Goal: Task Accomplishment & Management: Manage account settings

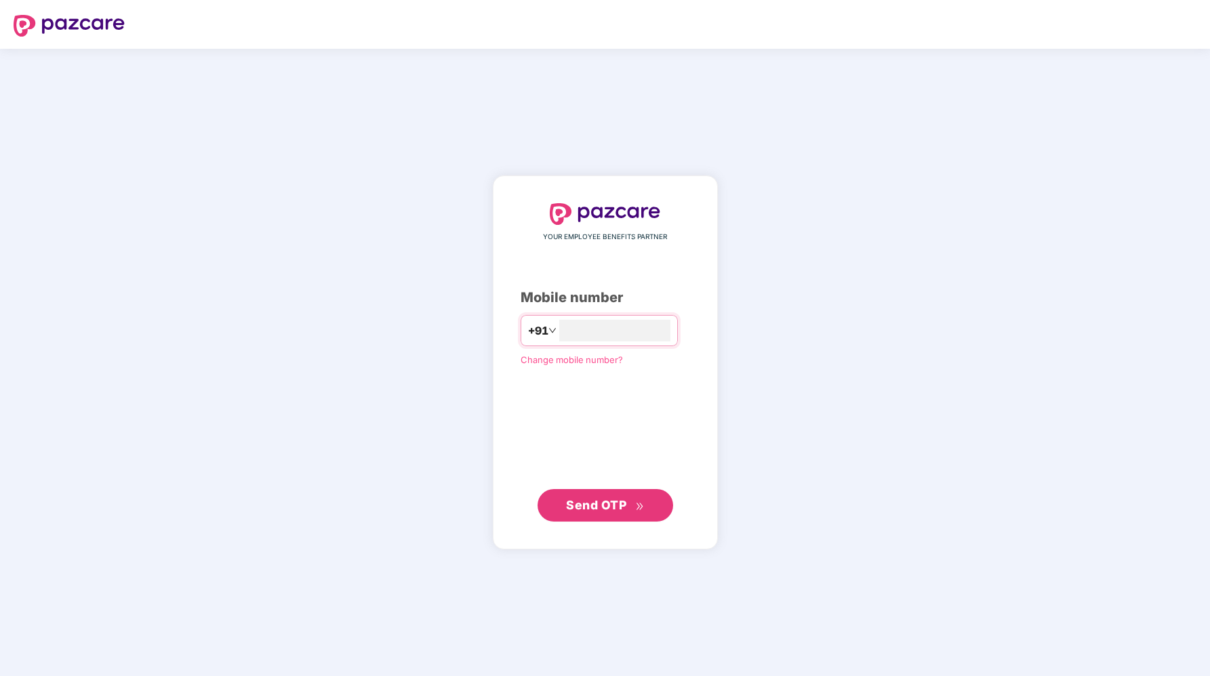
type input "**********"
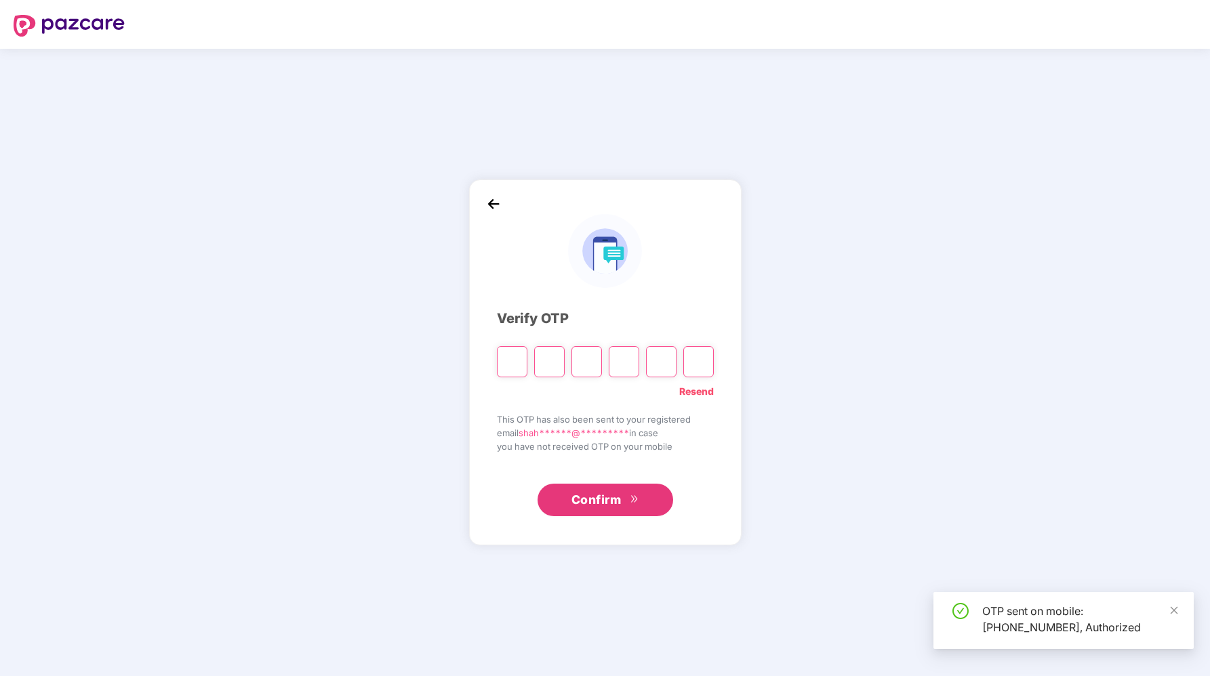
type input "*"
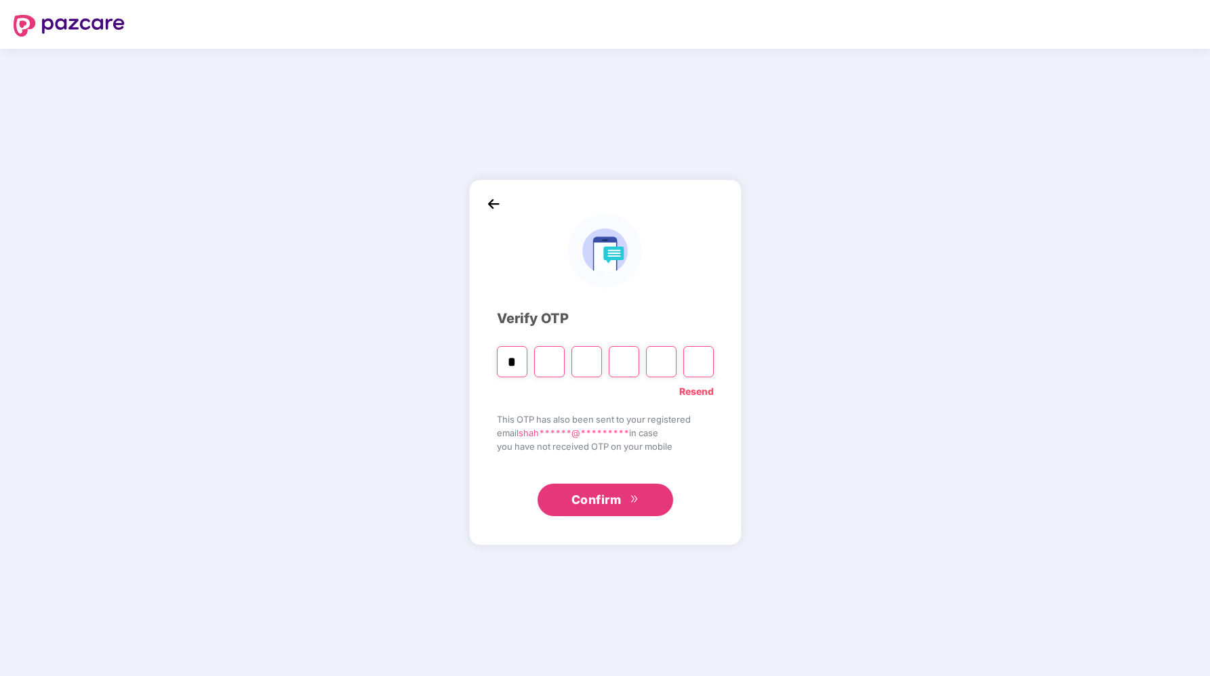
type input "*"
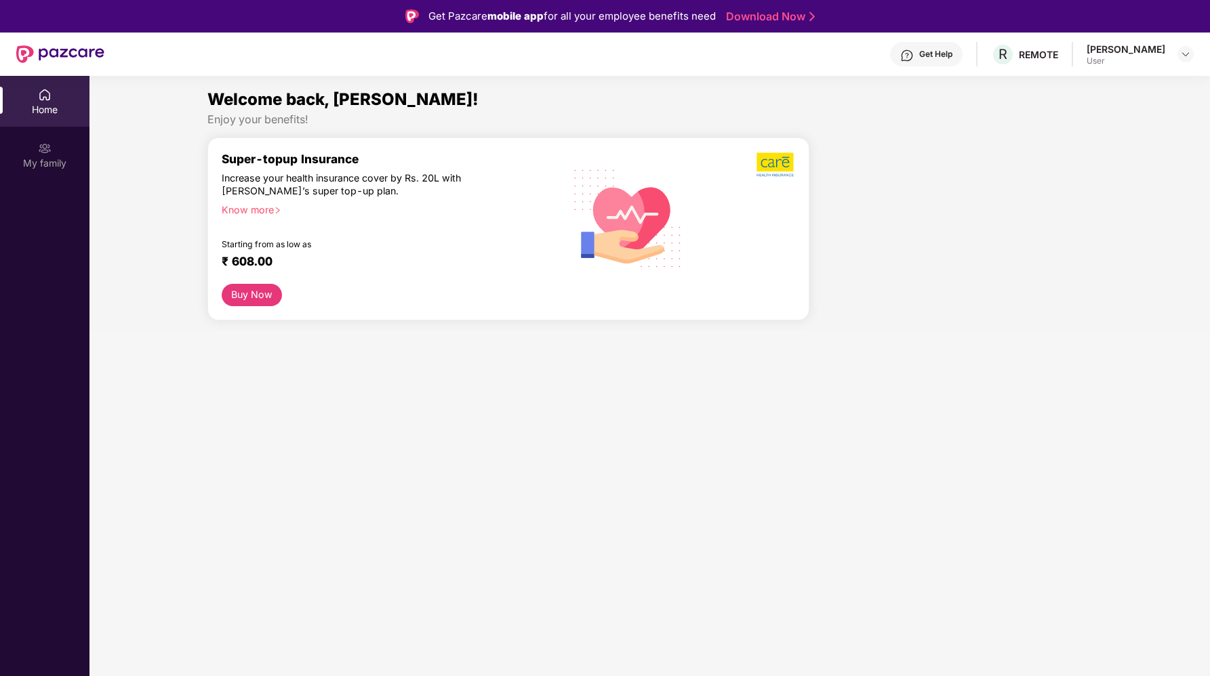
click at [1171, 56] on div "[PERSON_NAME] User" at bounding box center [1139, 55] width 107 height 24
click at [1183, 56] on img at bounding box center [1185, 54] width 11 height 11
click at [1076, 133] on div "User" at bounding box center [1111, 135] width 79 height 11
click at [1009, 146] on div at bounding box center [956, 235] width 283 height 194
click at [51, 152] on img at bounding box center [45, 149] width 14 height 14
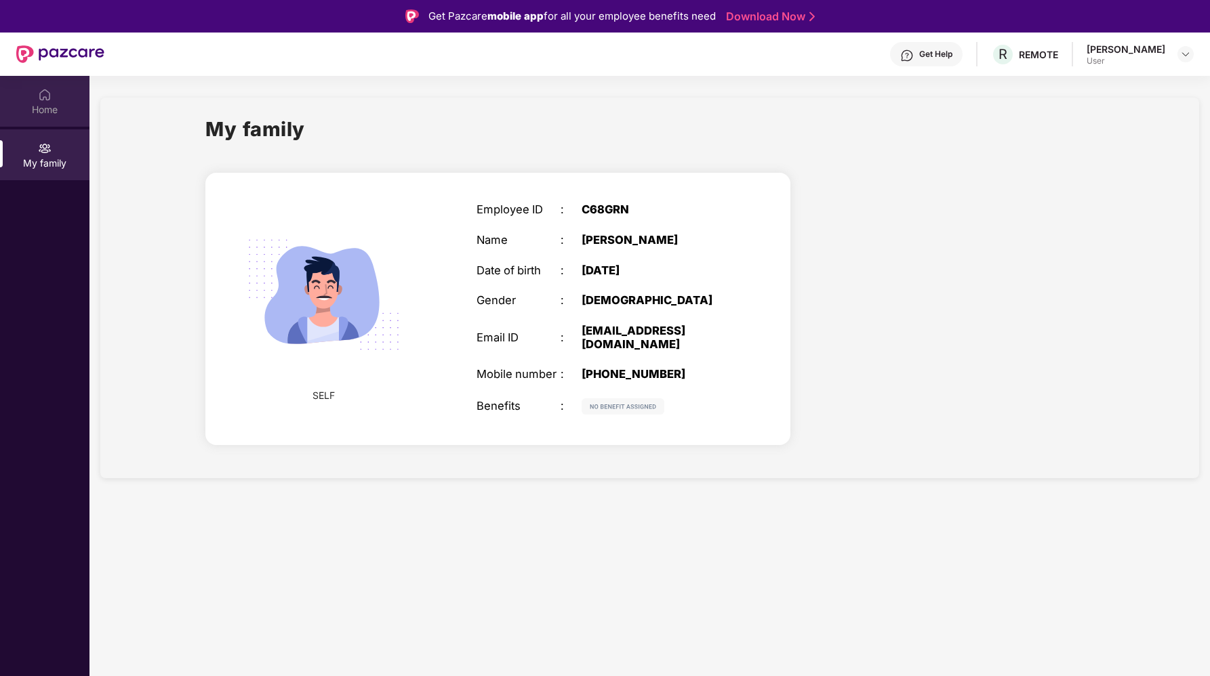
click at [30, 102] on div "Home" at bounding box center [44, 101] width 89 height 51
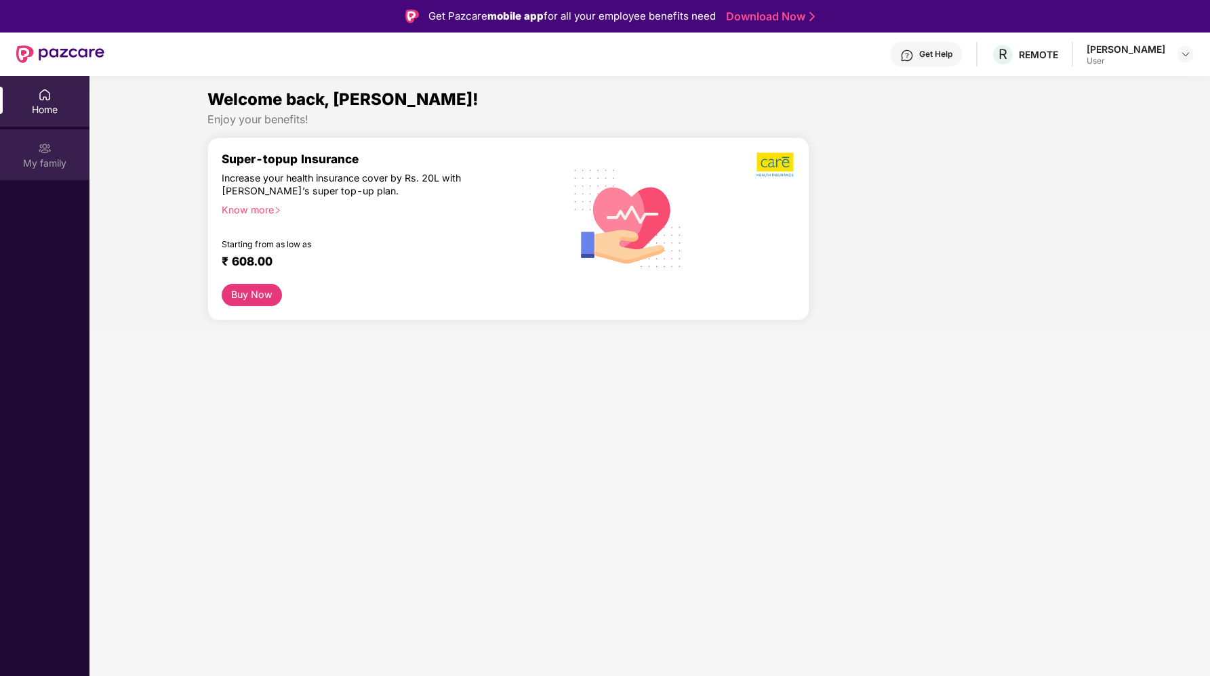
click at [35, 139] on div "My family" at bounding box center [44, 154] width 89 height 51
click at [1032, 64] on div "R REMOTE" at bounding box center [1024, 55] width 67 height 24
click at [1015, 58] on span "R" at bounding box center [1003, 55] width 24 height 24
click at [1045, 57] on div "REMOTE" at bounding box center [1038, 54] width 39 height 13
click at [981, 56] on div "Get Help R REMOTE Shahrukh Khan User" at bounding box center [648, 54] width 1089 height 43
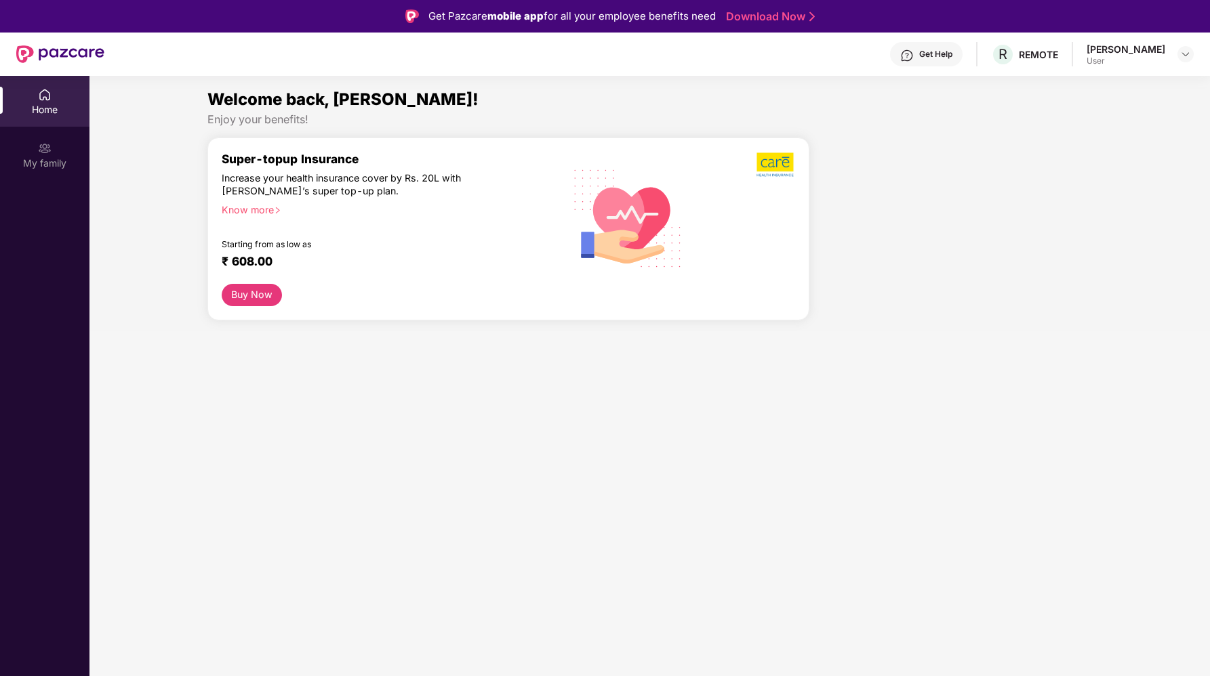
click at [948, 56] on div "Get Help" at bounding box center [935, 54] width 33 height 11
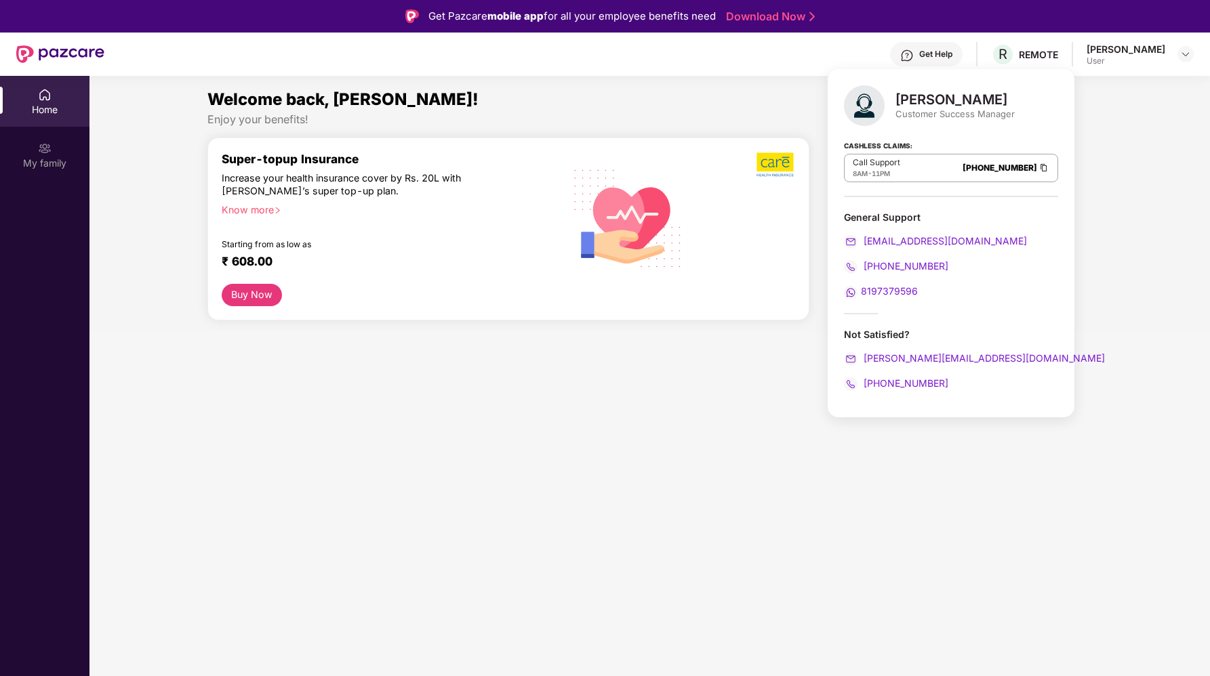
click at [1157, 58] on div "User" at bounding box center [1125, 61] width 79 height 11
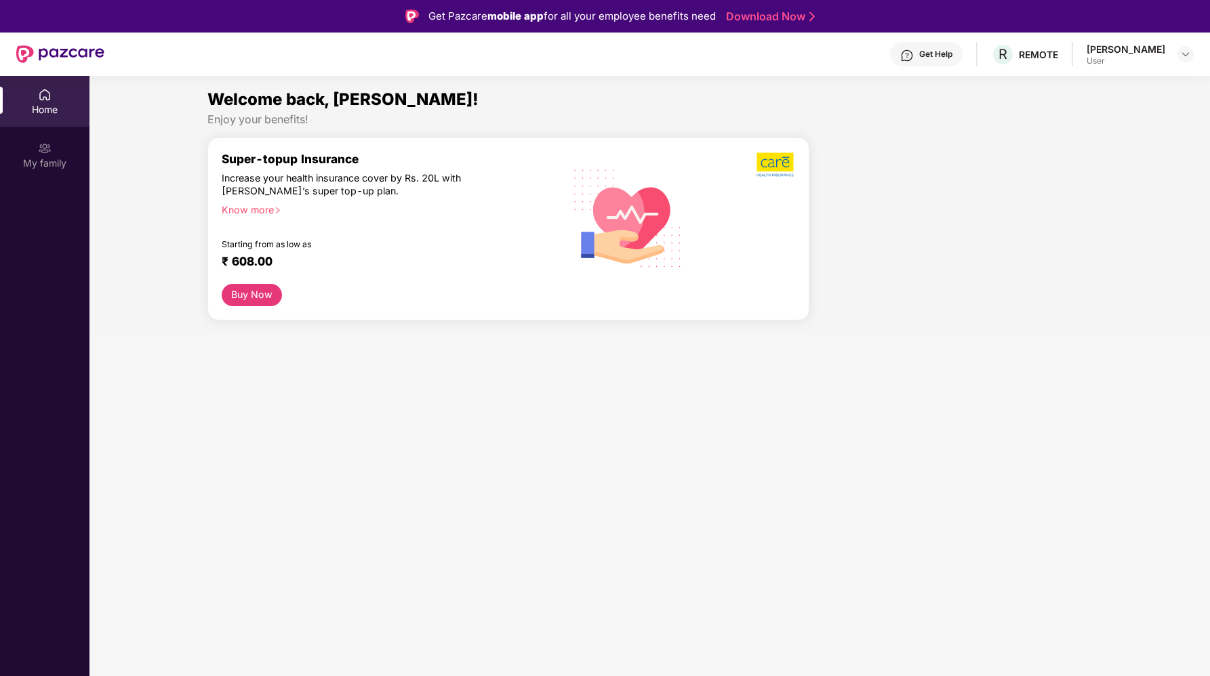
click at [1190, 47] on div at bounding box center [1185, 54] width 16 height 16
click at [1187, 55] on img at bounding box center [1185, 54] width 11 height 11
click at [1056, 89] on div "Logout" at bounding box center [1122, 86] width 176 height 26
